Goal: Find specific page/section: Find specific page/section

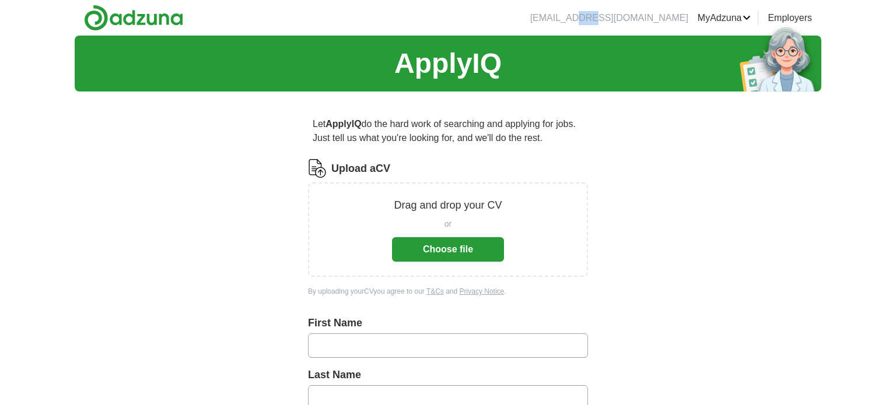
drag, startPoint x: 629, startPoint y: 19, endPoint x: 651, endPoint y: 17, distance: 21.7
click at [651, 17] on li "[EMAIL_ADDRESS][DOMAIN_NAME]" at bounding box center [609, 18] width 158 height 14
click at [653, 80] on section "ApplyIQ" at bounding box center [448, 64] width 746 height 56
click at [0, 0] on link "Posted jobs" at bounding box center [0, 0] width 0 height 0
